Goal: Information Seeking & Learning: Learn about a topic

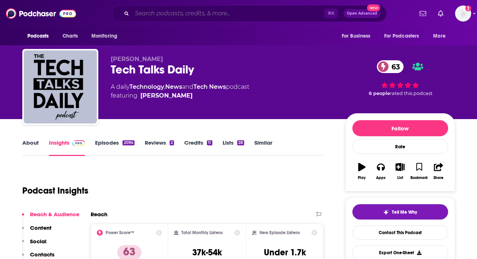
click at [244, 16] on input "Search podcasts, credits, & more..." at bounding box center [228, 14] width 192 height 12
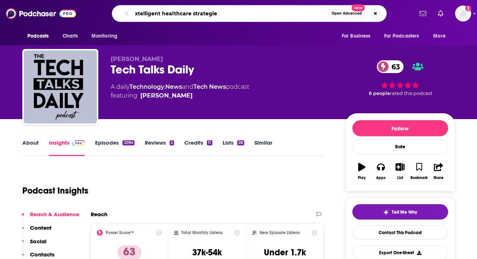
type input "xtelligent healthcare strategies"
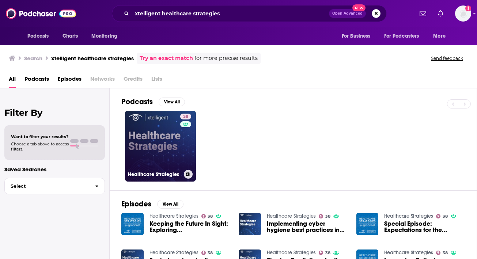
click at [151, 123] on link "38 Healthcare Strategies" at bounding box center [160, 146] width 71 height 71
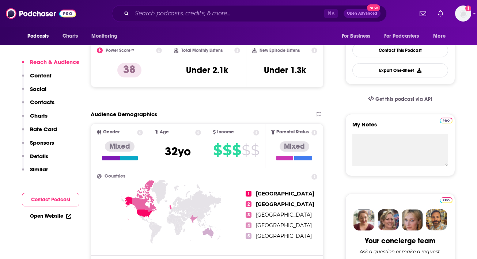
scroll to position [194, 0]
